Goal: Task Accomplishment & Management: Complete application form

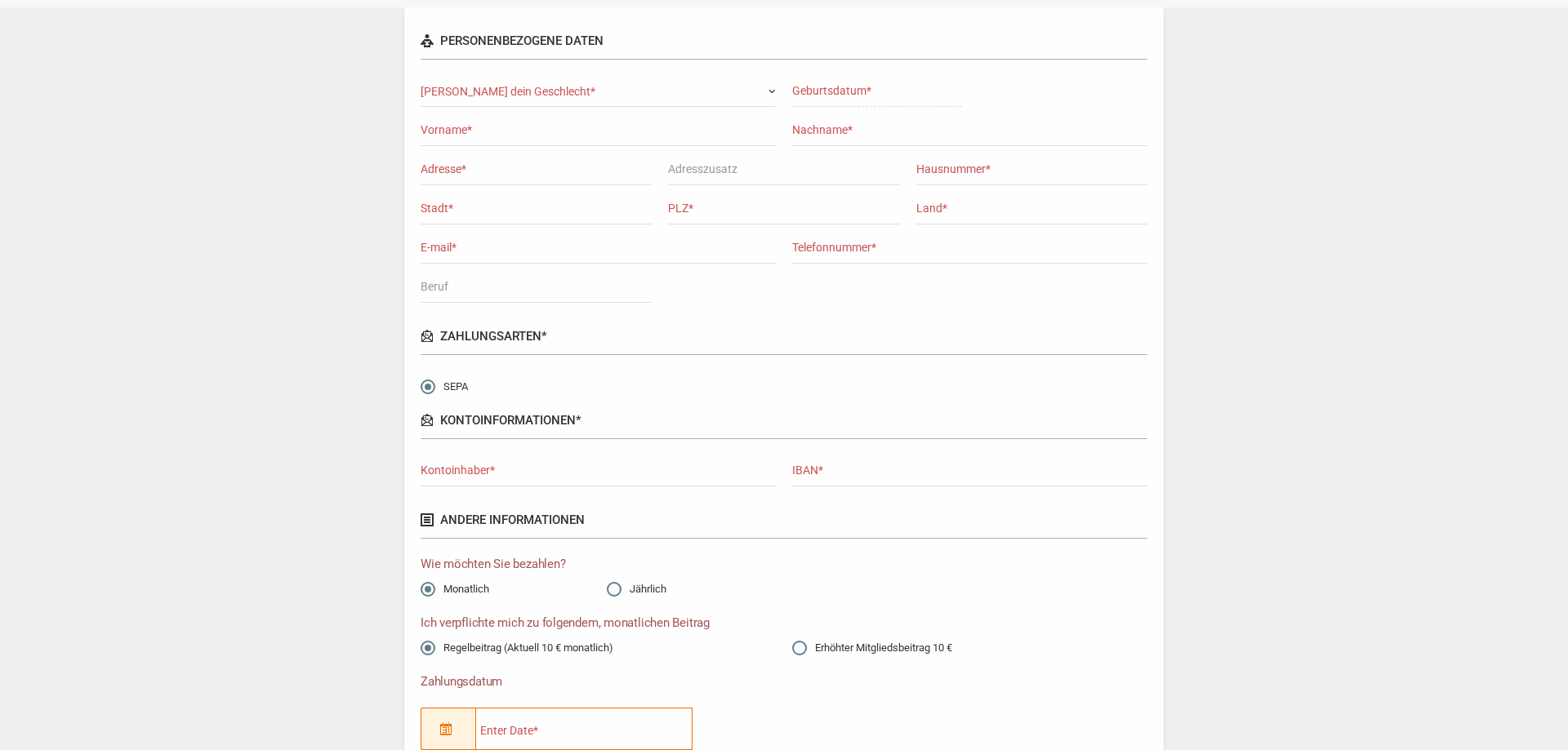
click at [616, 95] on span "[PERSON_NAME] dein Geschlecht*" at bounding box center [598, 91] width 356 height 18
click at [1197, 225] on div "Personenbezogene Daten [PERSON_NAME] Frau Ehepaar Kind [PERSON_NAME] dein Gesch…" at bounding box center [784, 730] width 1552 height 1446
click at [759, 98] on span "[PERSON_NAME] dein Geschlecht*" at bounding box center [598, 91] width 356 height 18
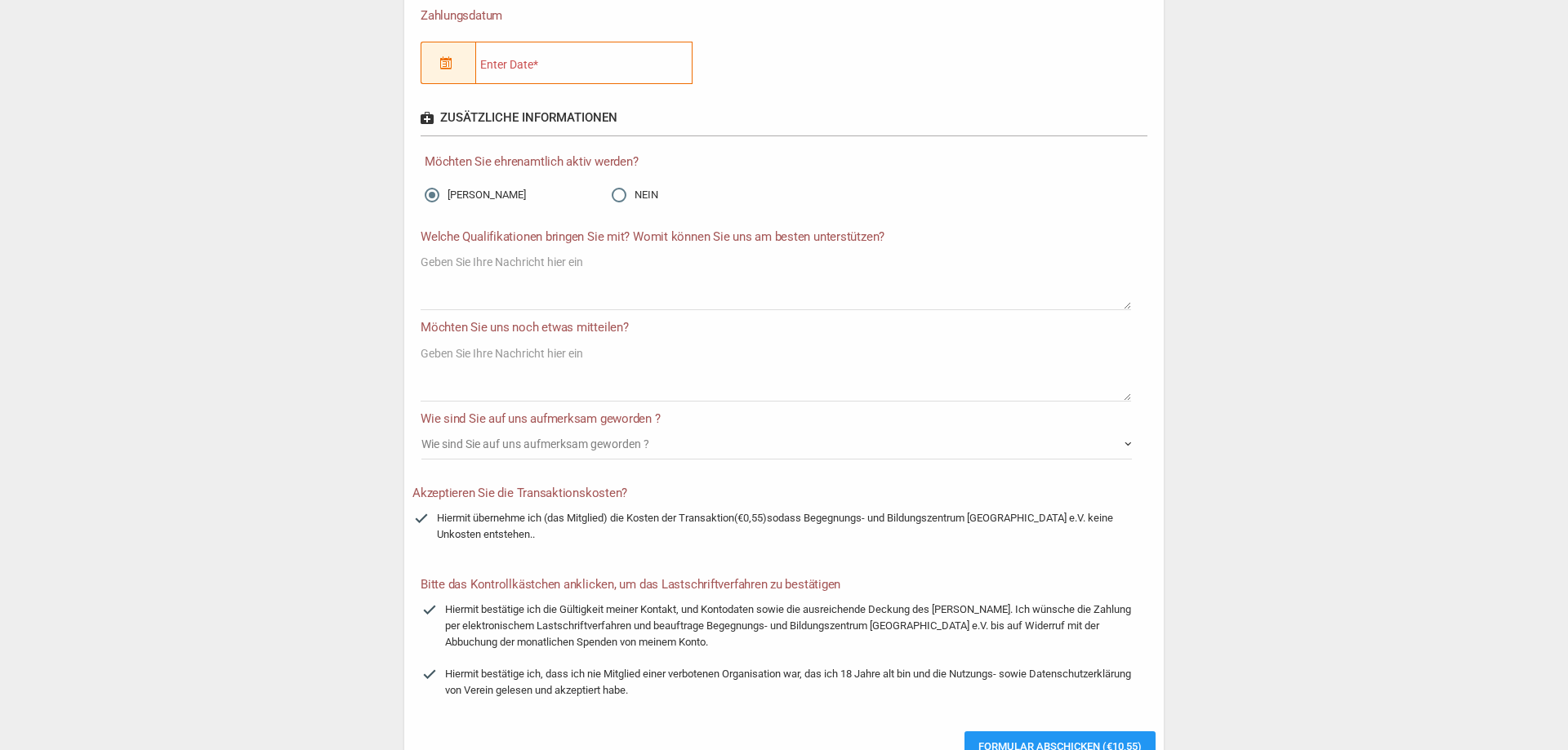
scroll to position [83, 0]
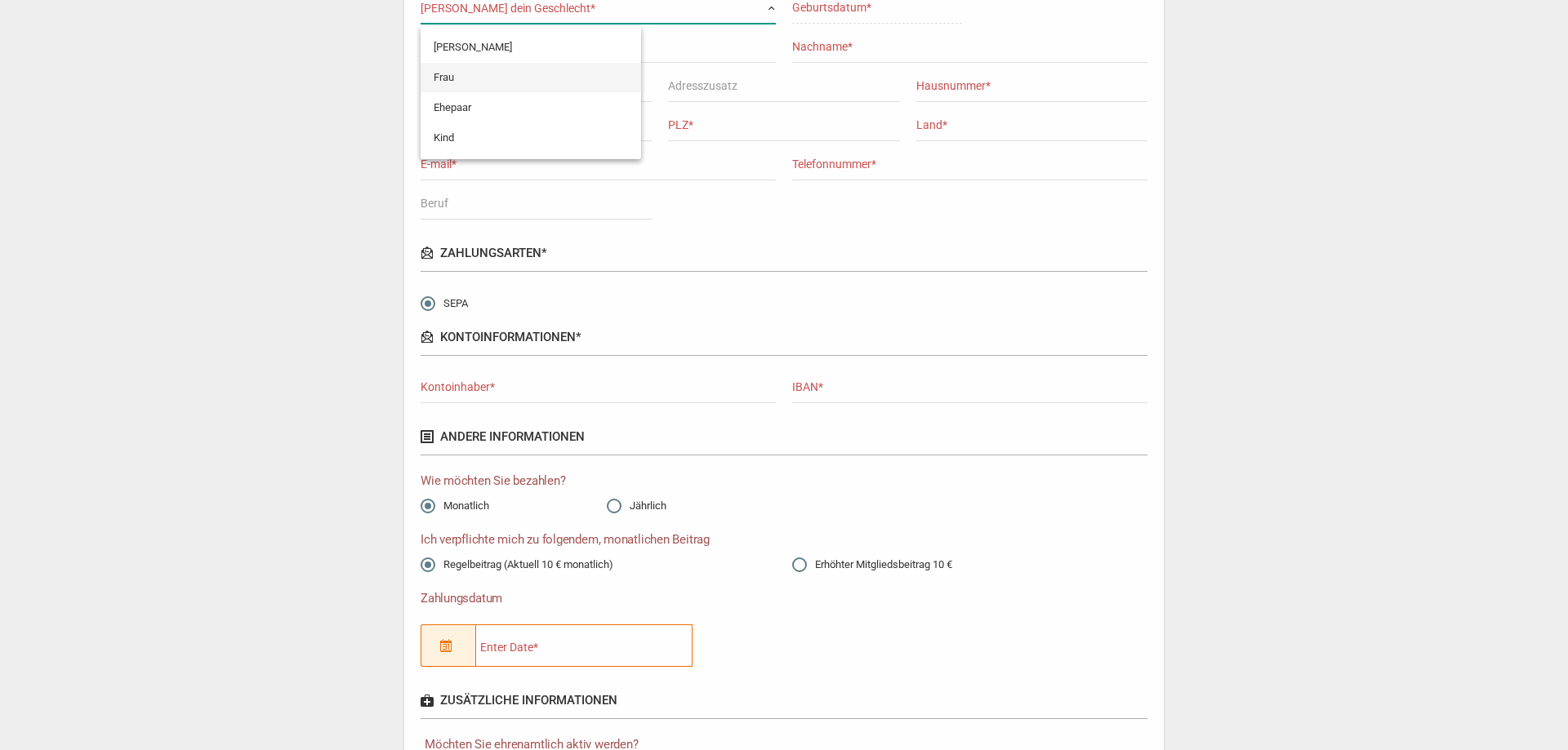
click at [1256, 228] on div "Personenbezogene Daten [PERSON_NAME] Frau Ehepaar Kind [PERSON_NAME] dein Gesch…" at bounding box center [784, 647] width 1552 height 1446
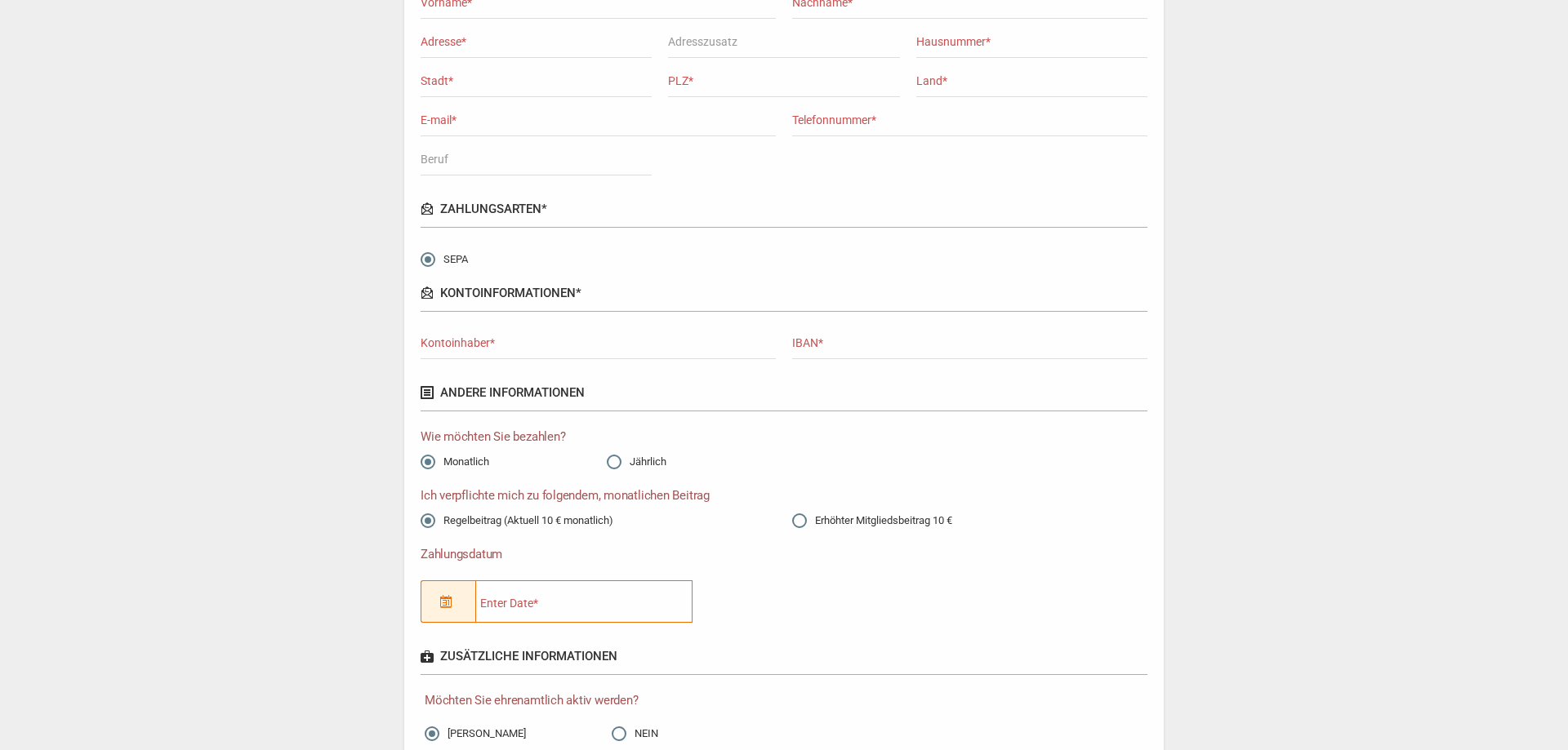
scroll to position [167, 0]
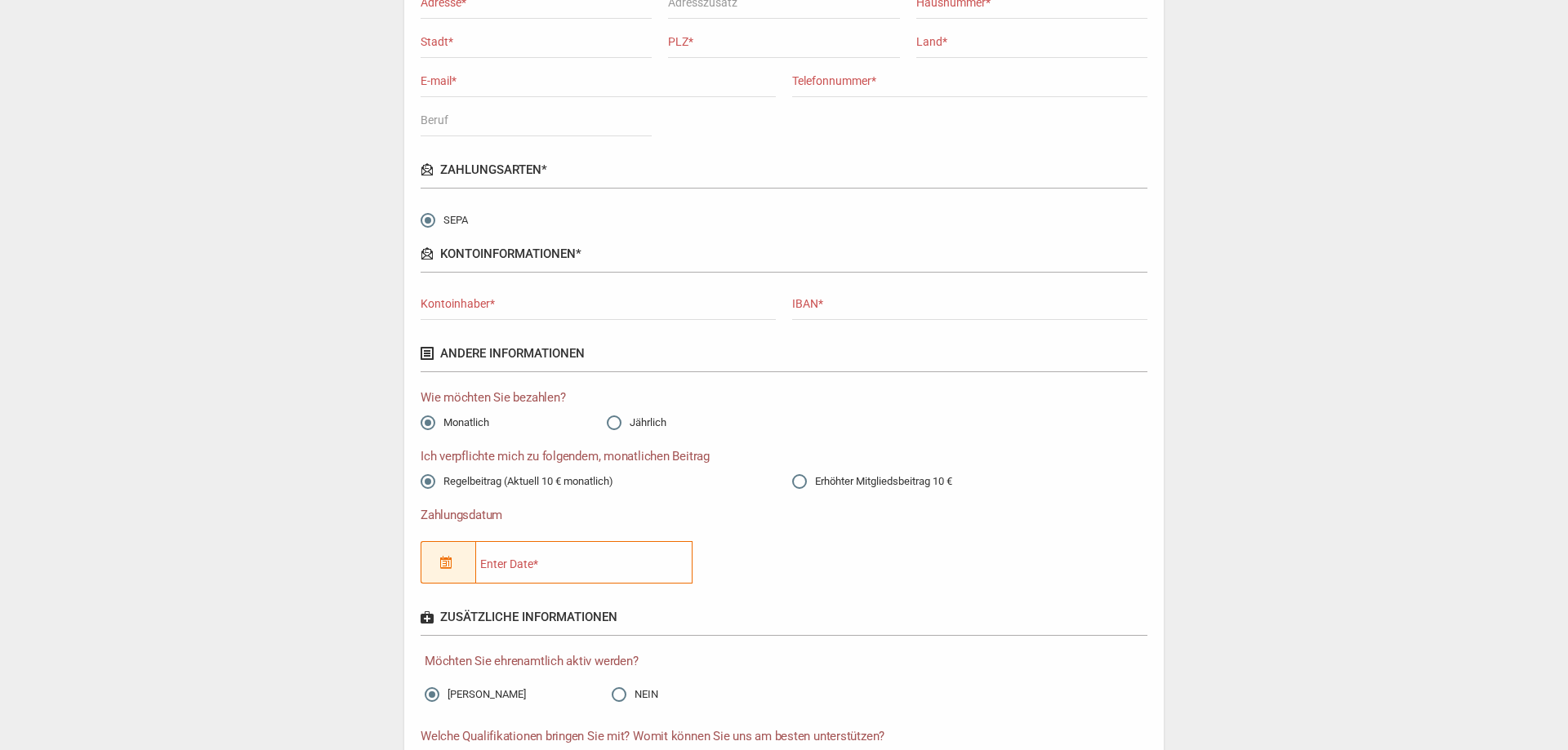
click at [613, 424] on input "Jährlich" at bounding box center [614, 423] width 15 height 15
radio input "true"
click at [427, 428] on input "Monatlich" at bounding box center [428, 423] width 15 height 15
radio input "true"
click at [798, 476] on input "Erhöhter Mitgliedsbeitrag 10 €" at bounding box center [800, 481] width 15 height 15
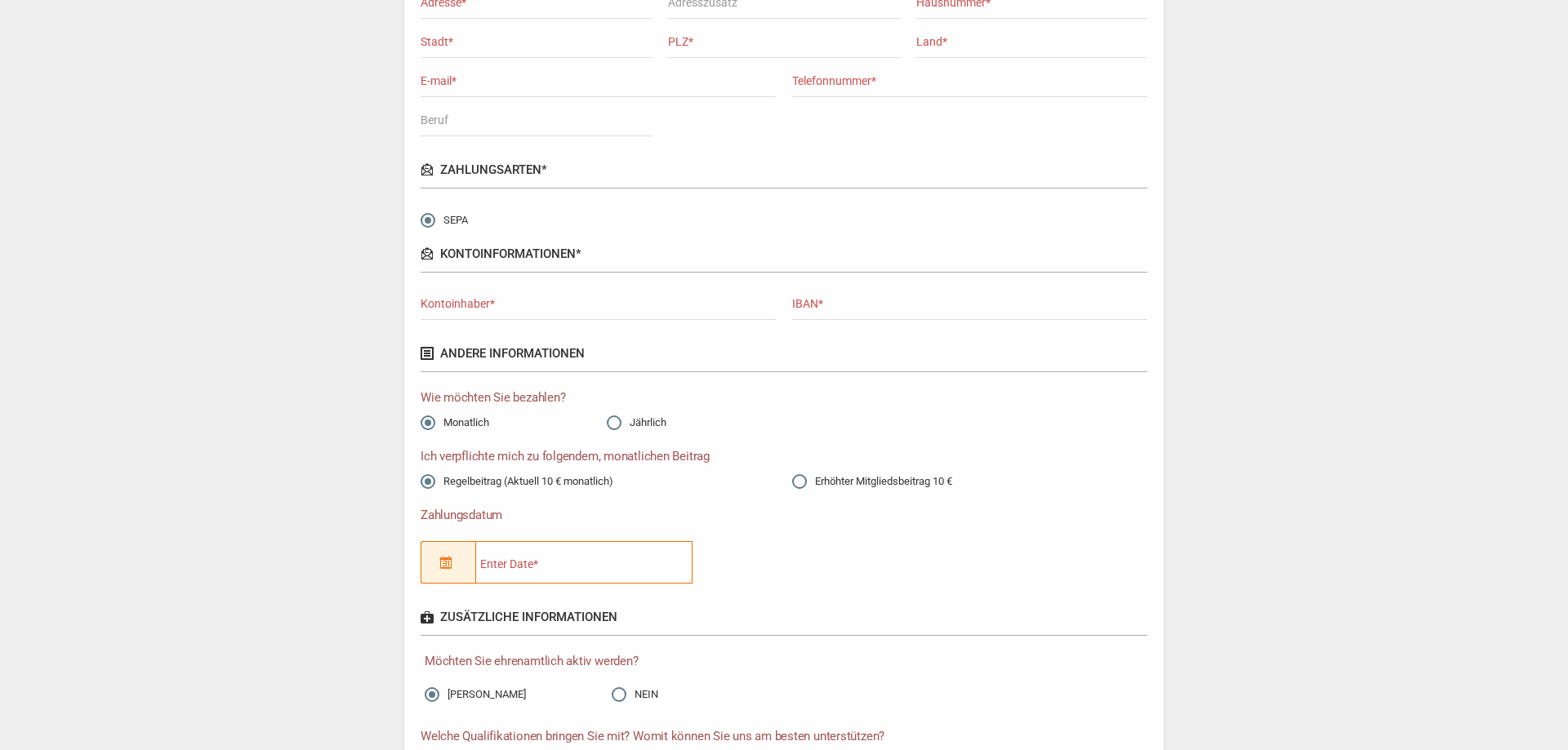
radio input "true"
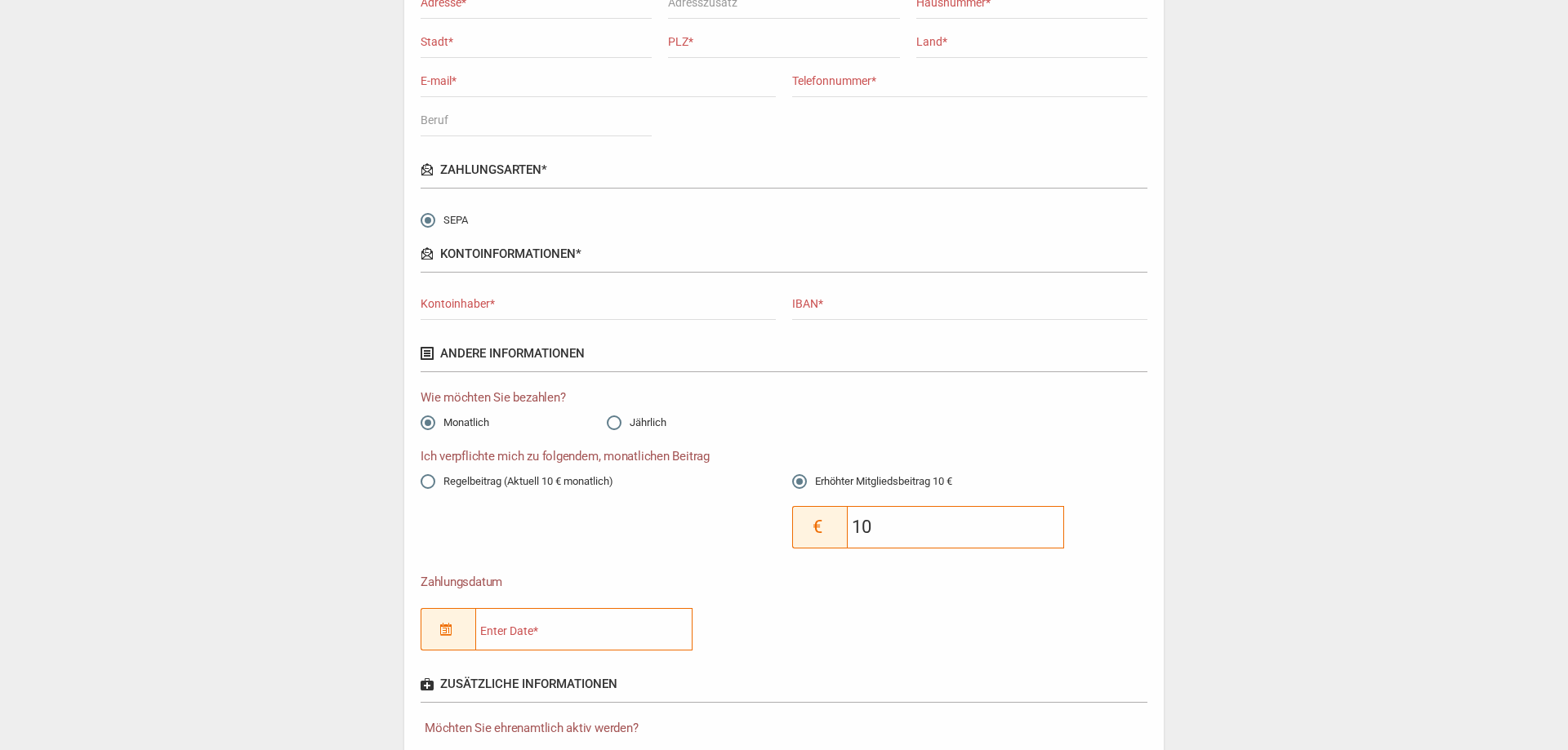
click at [427, 481] on input "Regelbeitrag (Aktuell 10 € monatlich)" at bounding box center [428, 481] width 15 height 15
radio input "true"
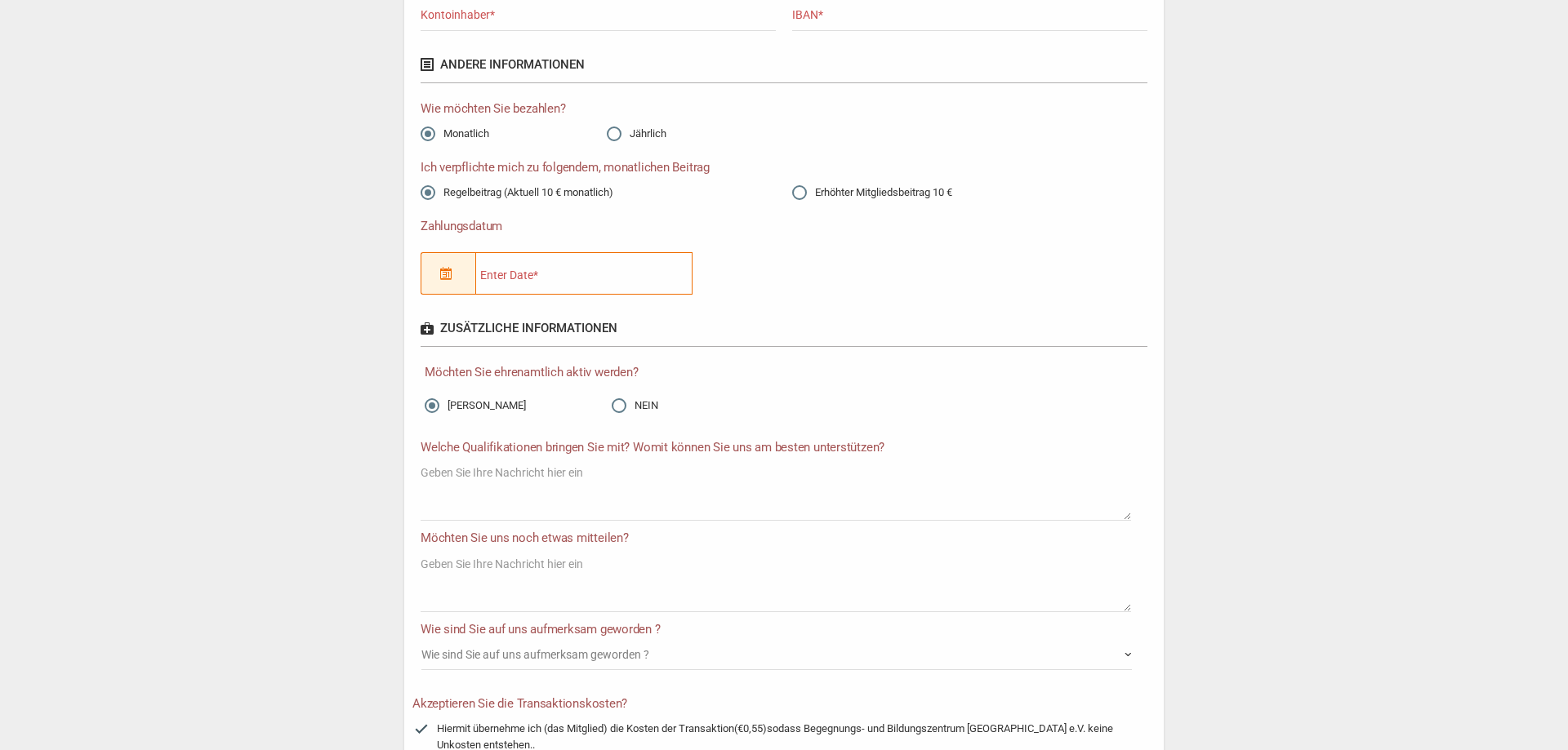
scroll to position [500, 0]
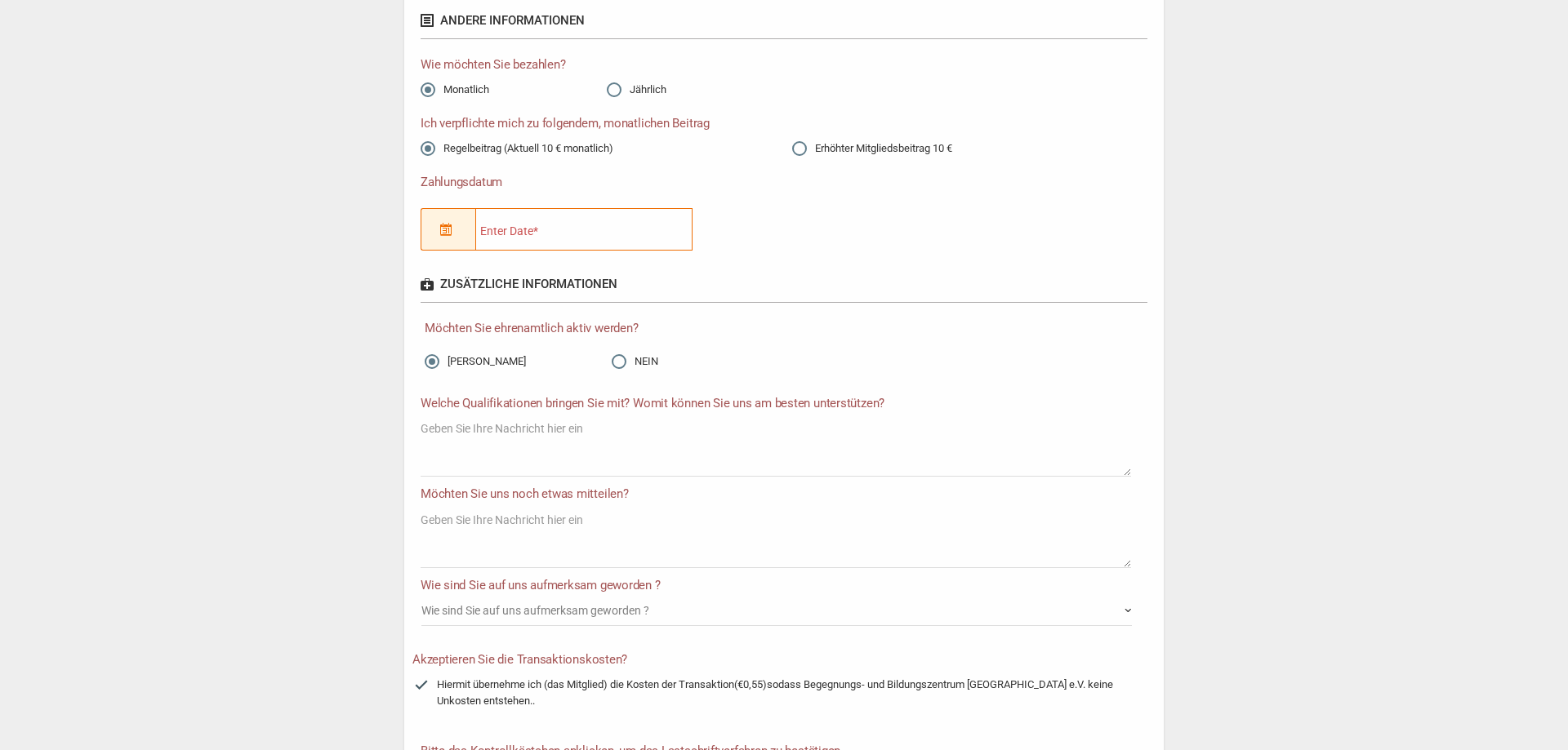
click at [620, 363] on input "NEIN" at bounding box center [620, 362] width 15 height 15
radio input "true"
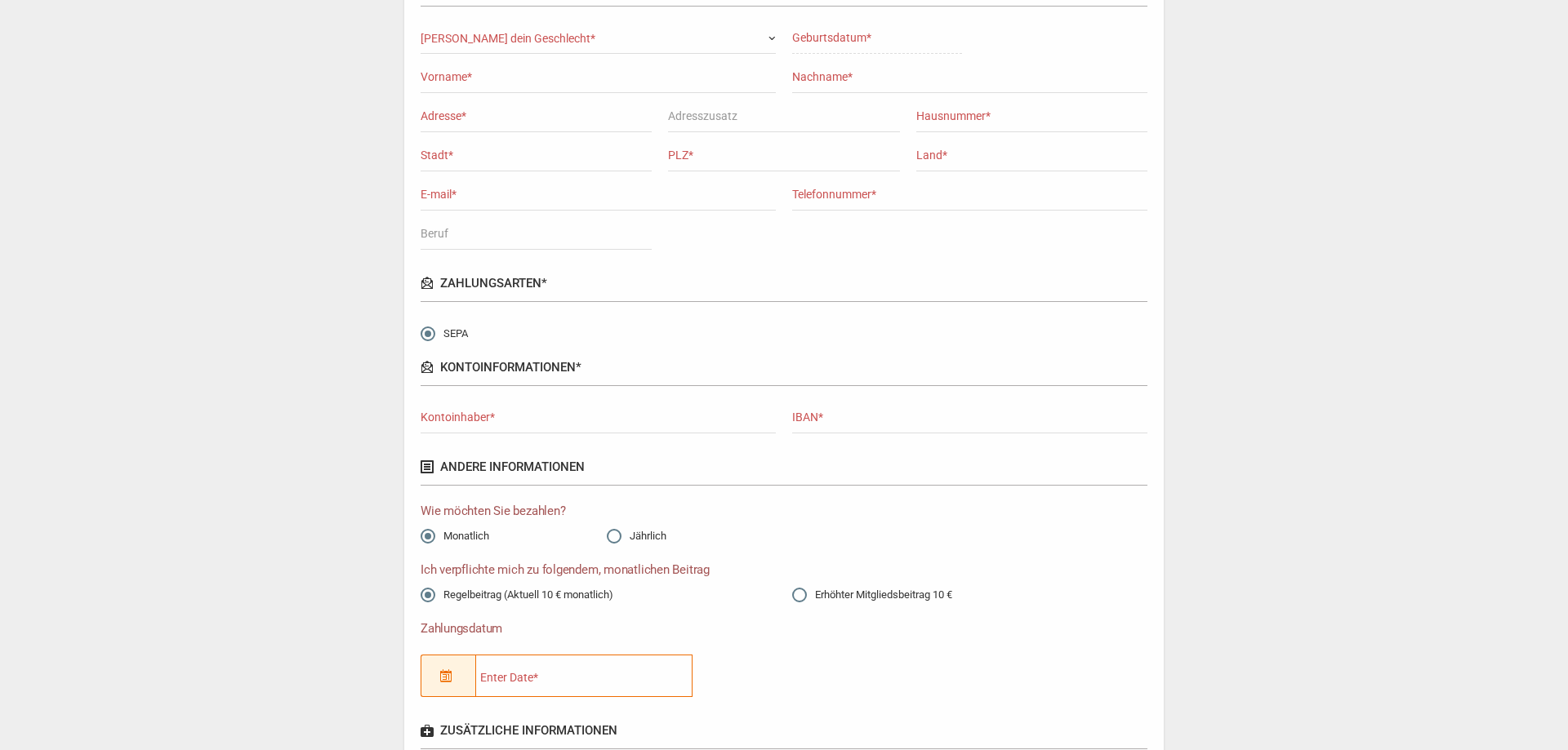
scroll to position [0, 0]
